Goal: Use online tool/utility: Utilize a website feature to perform a specific function

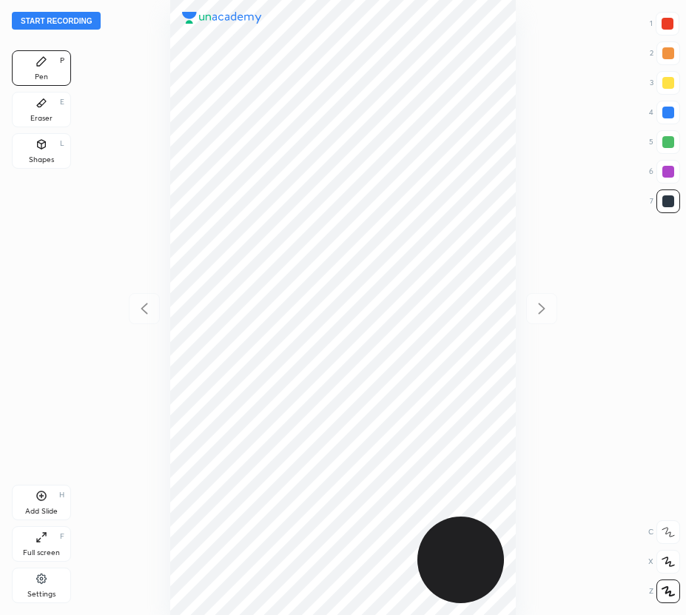
scroll to position [615, 449]
click at [79, 24] on button "Start recording" at bounding box center [56, 21] width 89 height 18
click at [667, 53] on div at bounding box center [669, 53] width 12 height 12
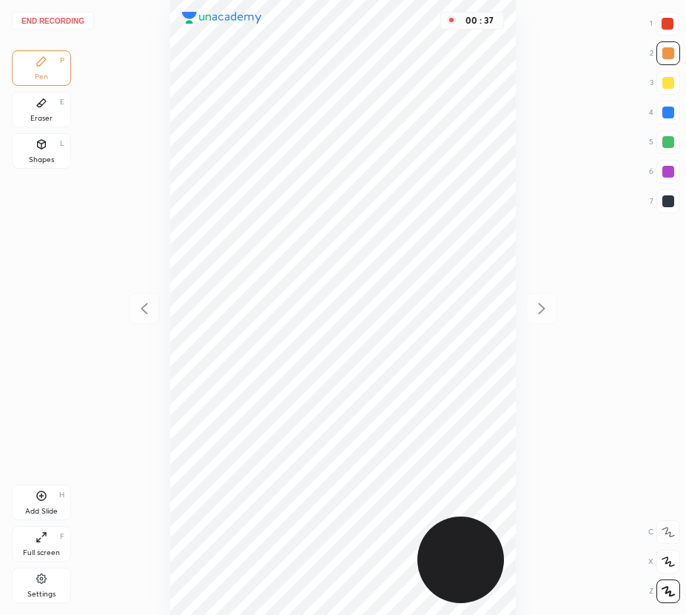
click at [669, 199] on div at bounding box center [669, 201] width 12 height 12
click at [42, 496] on icon at bounding box center [41, 496] width 4 height 4
click at [143, 311] on icon at bounding box center [145, 309] width 18 height 18
click at [544, 307] on icon at bounding box center [542, 308] width 7 height 11
drag, startPoint x: 146, startPoint y: 302, endPoint x: 145, endPoint y: 287, distance: 14.8
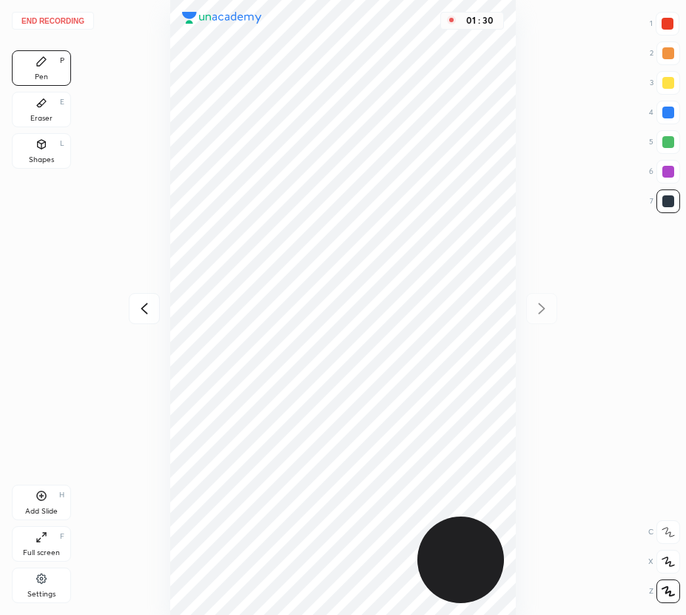
click at [145, 302] on icon at bounding box center [145, 309] width 18 height 18
click at [541, 307] on icon at bounding box center [542, 309] width 18 height 18
click at [146, 305] on icon at bounding box center [145, 309] width 18 height 18
click at [537, 312] on icon at bounding box center [542, 309] width 18 height 18
click at [144, 310] on icon at bounding box center [145, 309] width 18 height 18
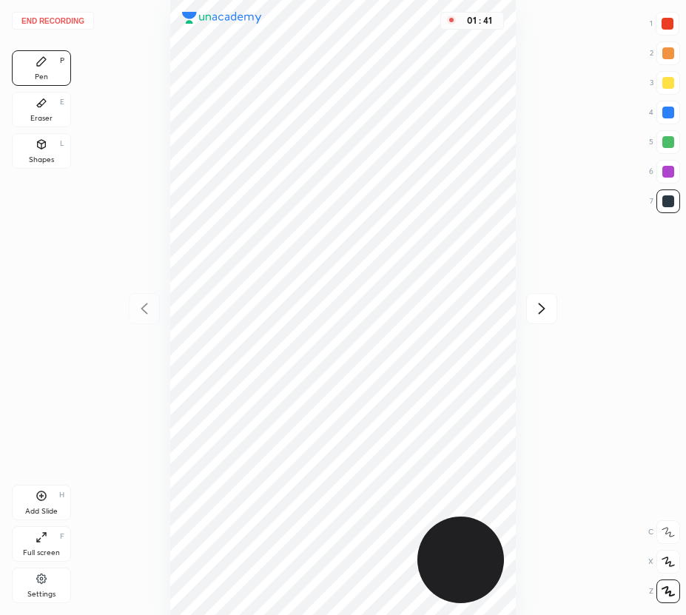
click at [543, 304] on icon at bounding box center [542, 309] width 18 height 18
drag, startPoint x: 140, startPoint y: 311, endPoint x: 142, endPoint y: 301, distance: 10.6
click at [141, 310] on icon at bounding box center [145, 309] width 18 height 18
click at [539, 309] on icon at bounding box center [542, 309] width 18 height 18
click at [669, 83] on div at bounding box center [669, 83] width 12 height 12
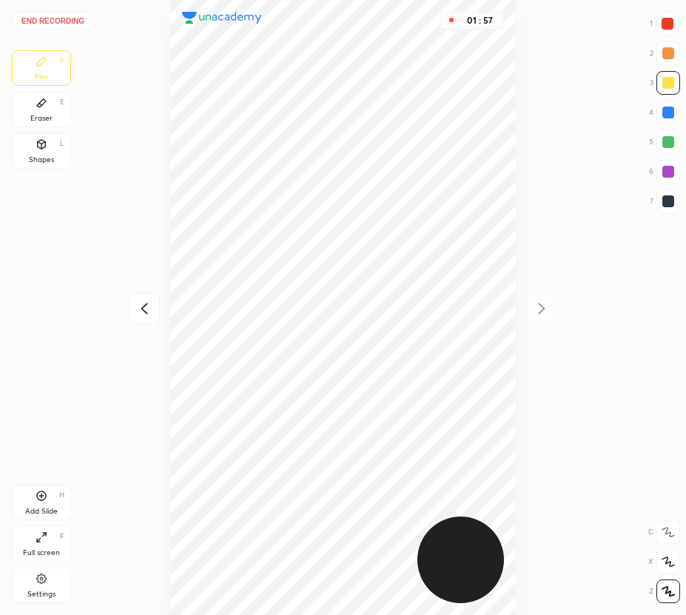
click at [668, 56] on div at bounding box center [669, 53] width 12 height 12
drag, startPoint x: 668, startPoint y: 201, endPoint x: 542, endPoint y: 202, distance: 125.9
click at [667, 202] on div at bounding box center [669, 201] width 12 height 12
drag, startPoint x: 56, startPoint y: 120, endPoint x: 85, endPoint y: 134, distance: 32.8
click at [60, 121] on div "Eraser E" at bounding box center [41, 110] width 59 height 36
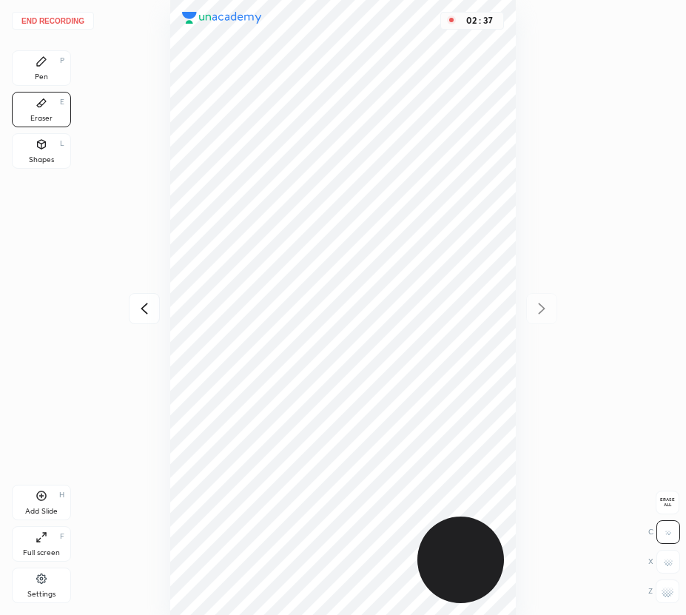
click at [54, 61] on div "Pen P" at bounding box center [41, 68] width 59 height 36
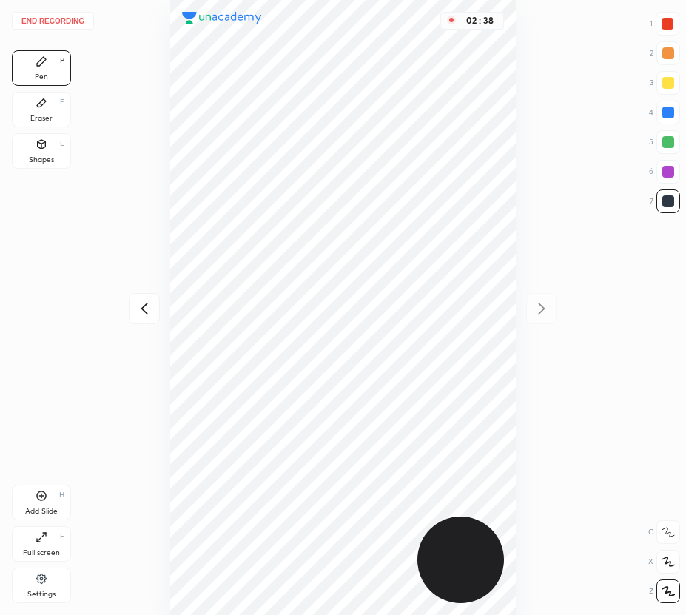
drag, startPoint x: 669, startPoint y: 57, endPoint x: 533, endPoint y: 145, distance: 162.3
click at [669, 58] on div at bounding box center [669, 53] width 12 height 12
click at [39, 499] on icon at bounding box center [42, 496] width 12 height 12
click at [145, 304] on icon at bounding box center [145, 309] width 18 height 18
click at [541, 307] on icon at bounding box center [542, 309] width 18 height 18
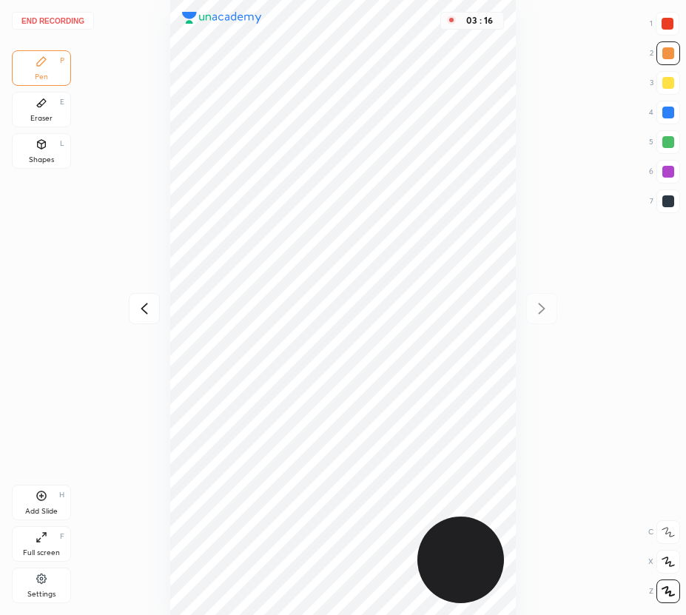
click at [154, 294] on div at bounding box center [144, 308] width 31 height 31
click at [539, 304] on icon at bounding box center [542, 309] width 18 height 18
click at [154, 304] on div at bounding box center [144, 308] width 31 height 31
click at [673, 205] on div at bounding box center [669, 202] width 24 height 24
click at [546, 308] on icon at bounding box center [542, 309] width 18 height 18
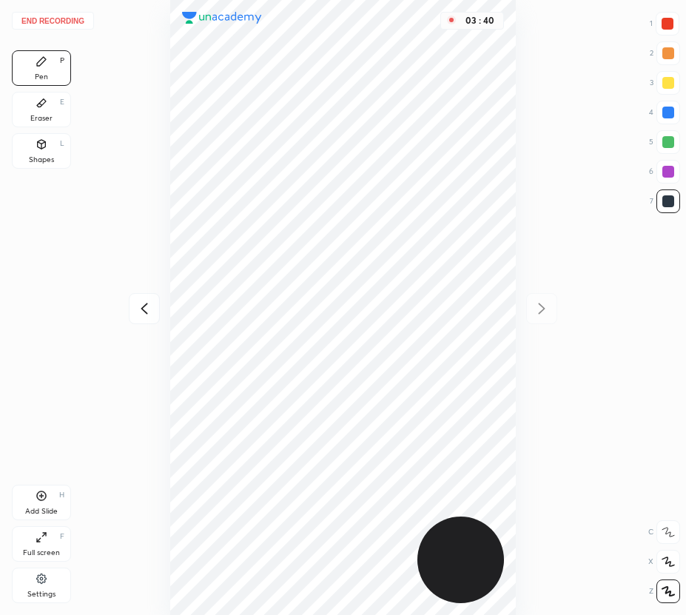
click at [66, 101] on div "Eraser E" at bounding box center [41, 110] width 59 height 36
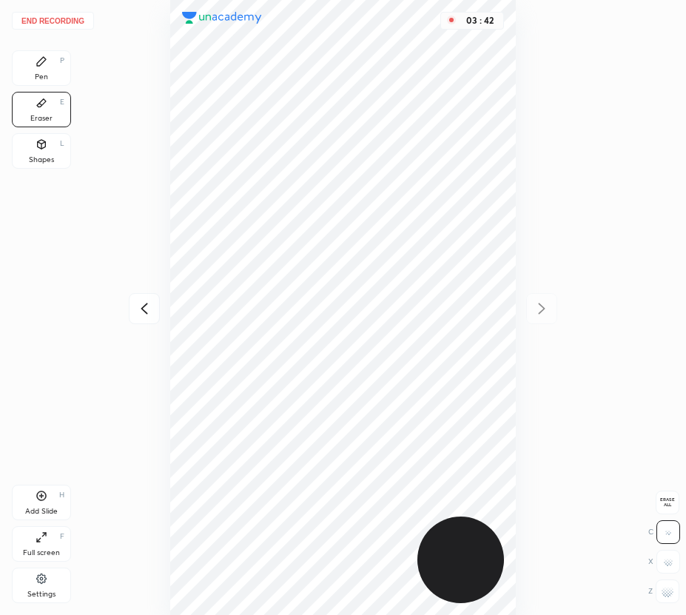
click at [36, 71] on div "Pen P" at bounding box center [41, 68] width 59 height 36
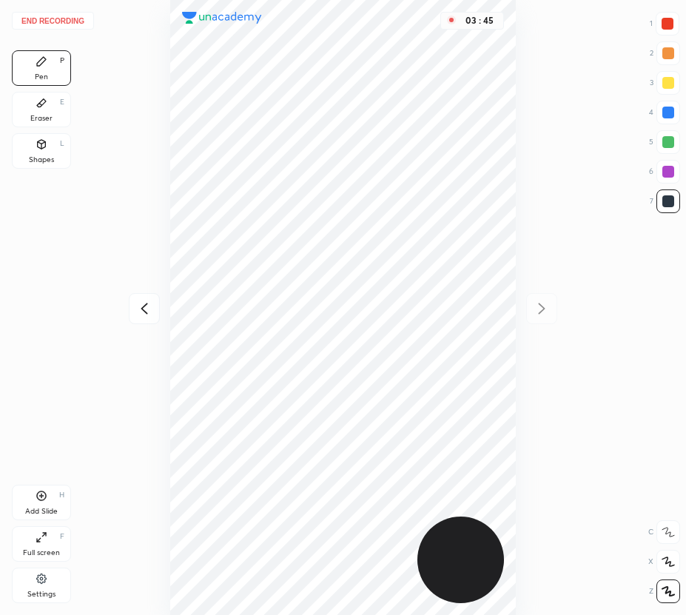
click at [141, 311] on icon at bounding box center [145, 309] width 18 height 18
click at [541, 305] on icon at bounding box center [542, 309] width 18 height 18
drag, startPoint x: 672, startPoint y: 111, endPoint x: 537, endPoint y: 161, distance: 144.6
click at [672, 112] on div at bounding box center [669, 113] width 12 height 12
click at [47, 110] on div "Eraser E" at bounding box center [41, 110] width 59 height 36
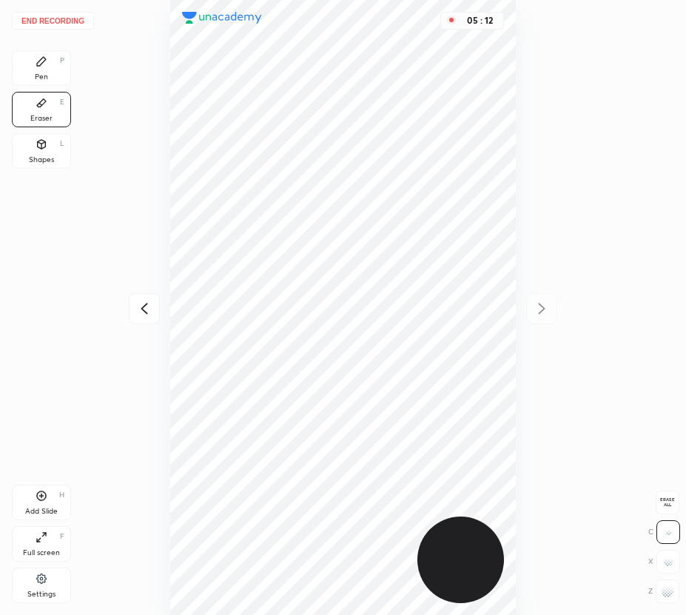
drag, startPoint x: 36, startPoint y: 73, endPoint x: 165, endPoint y: 246, distance: 215.9
click at [36, 73] on div "Pen" at bounding box center [41, 76] width 13 height 7
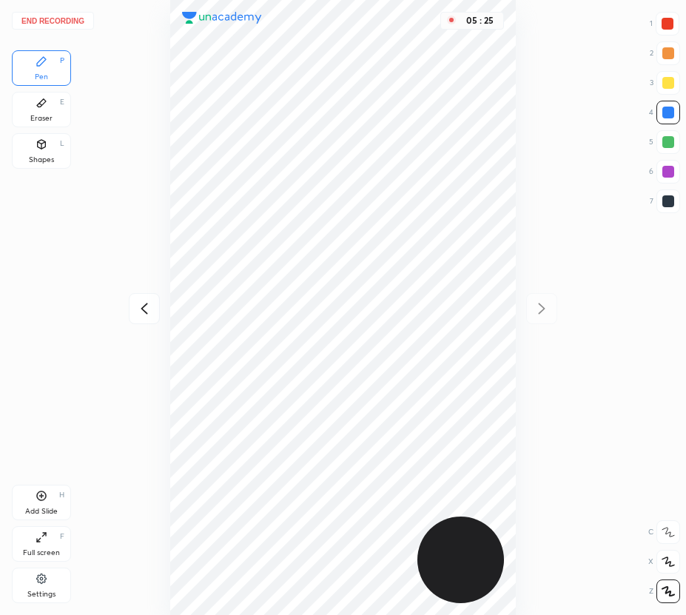
click at [65, 21] on button "End recording" at bounding box center [53, 21] width 82 height 18
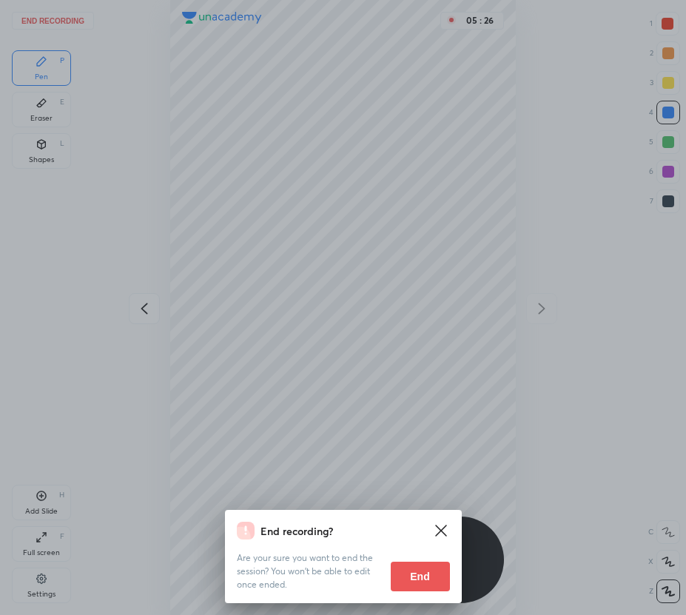
drag, startPoint x: 429, startPoint y: 572, endPoint x: 267, endPoint y: 530, distance: 166.9
click at [427, 572] on button "End" at bounding box center [420, 577] width 59 height 30
